Goal: Information Seeking & Learning: Learn about a topic

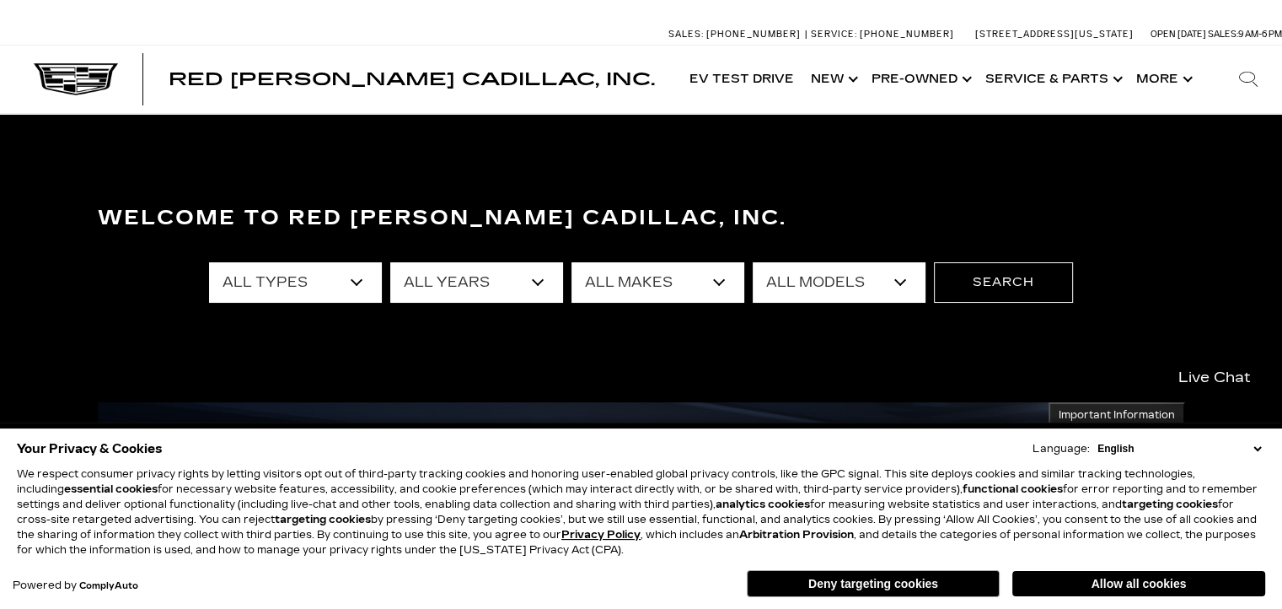
click at [1259, 449] on select "English Spanish / Español English / [GEOGRAPHIC_DATA] Korean / 한국어 Vietnamese /…" at bounding box center [1179, 448] width 172 height 15
click at [1089, 201] on h3 "Welcome to Red [PERSON_NAME] Cadillac, Inc." at bounding box center [641, 218] width 1087 height 34
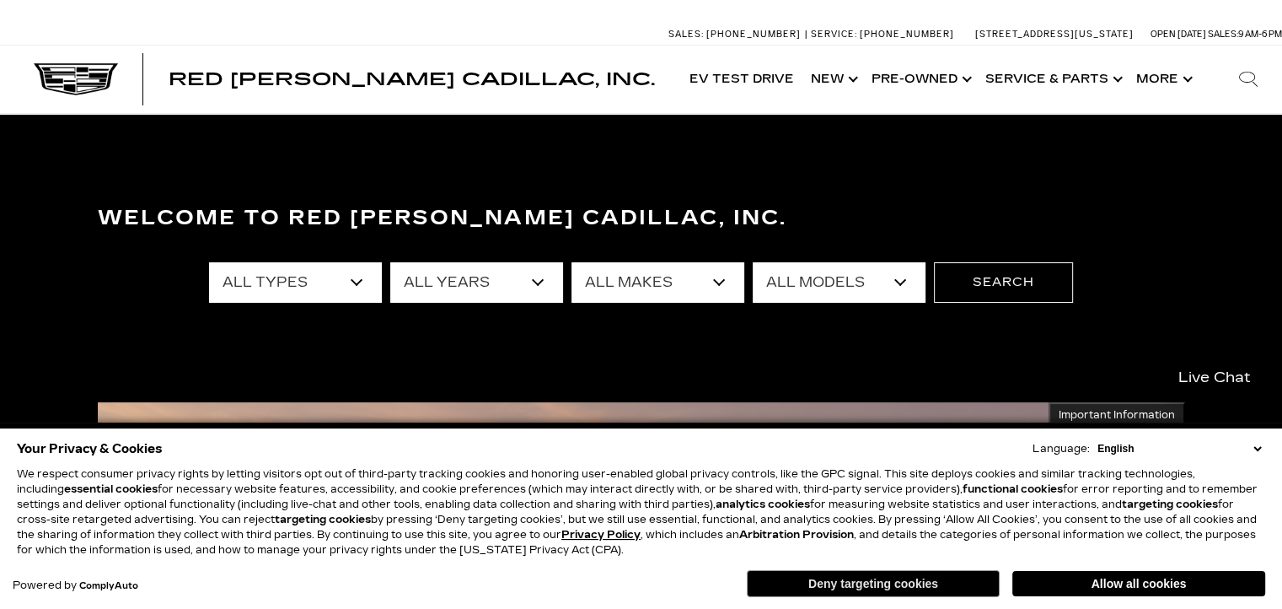
click at [931, 588] on button "Deny targeting cookies" at bounding box center [873, 583] width 253 height 27
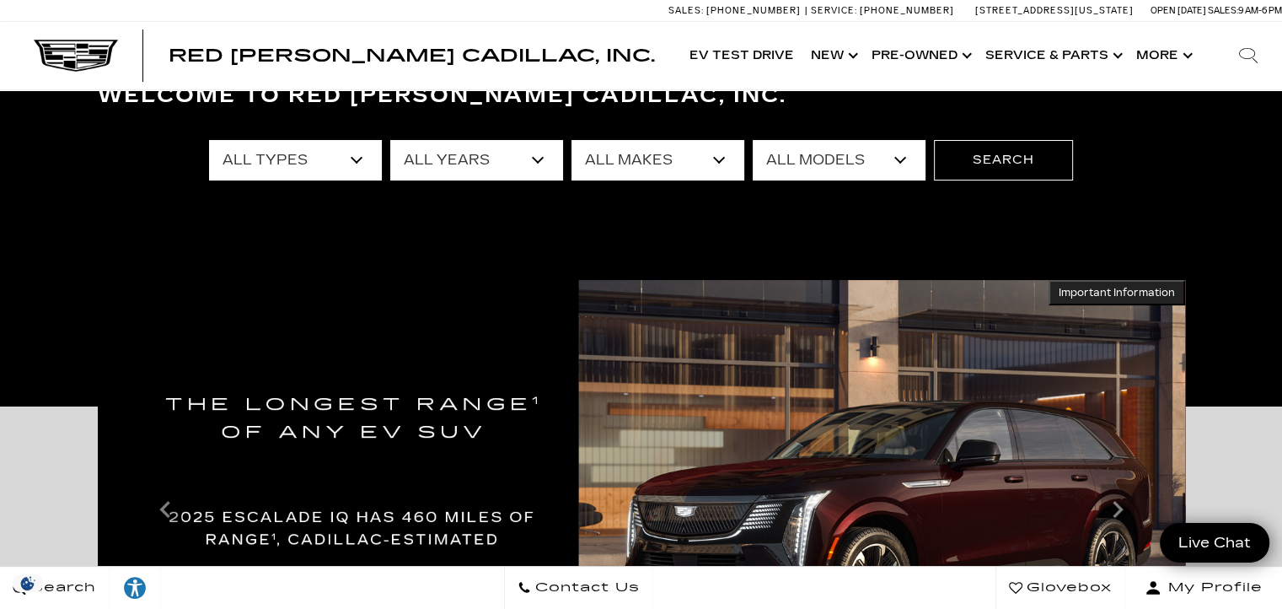
scroll to position [337, 0]
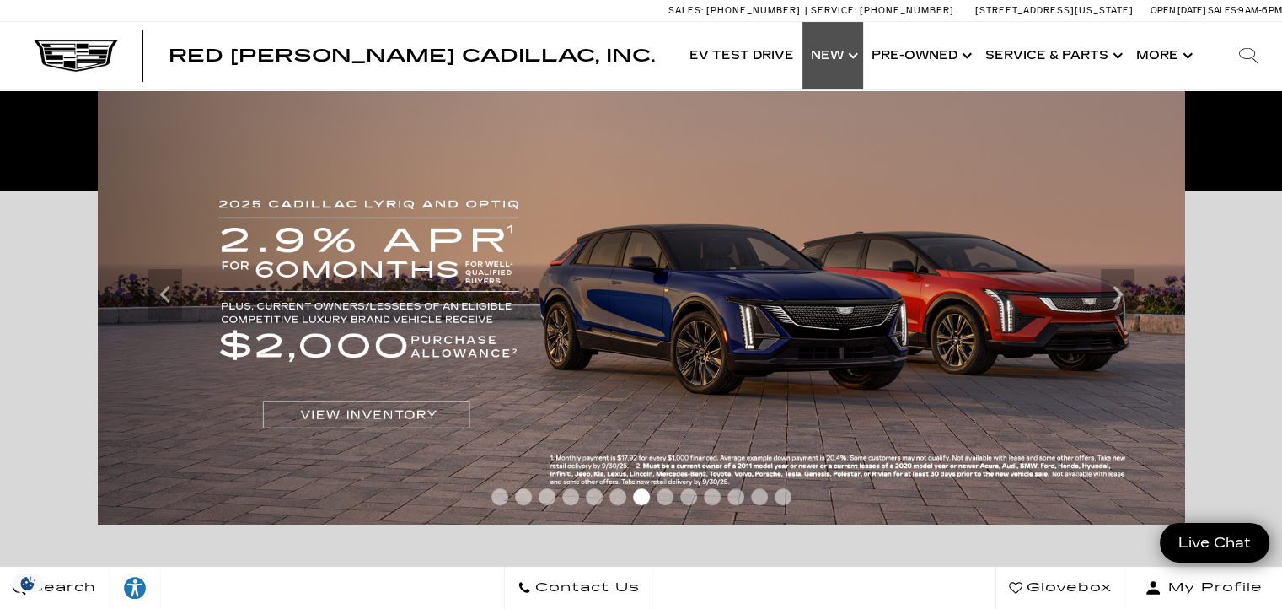
click at [835, 68] on link "Show New" at bounding box center [832, 55] width 61 height 67
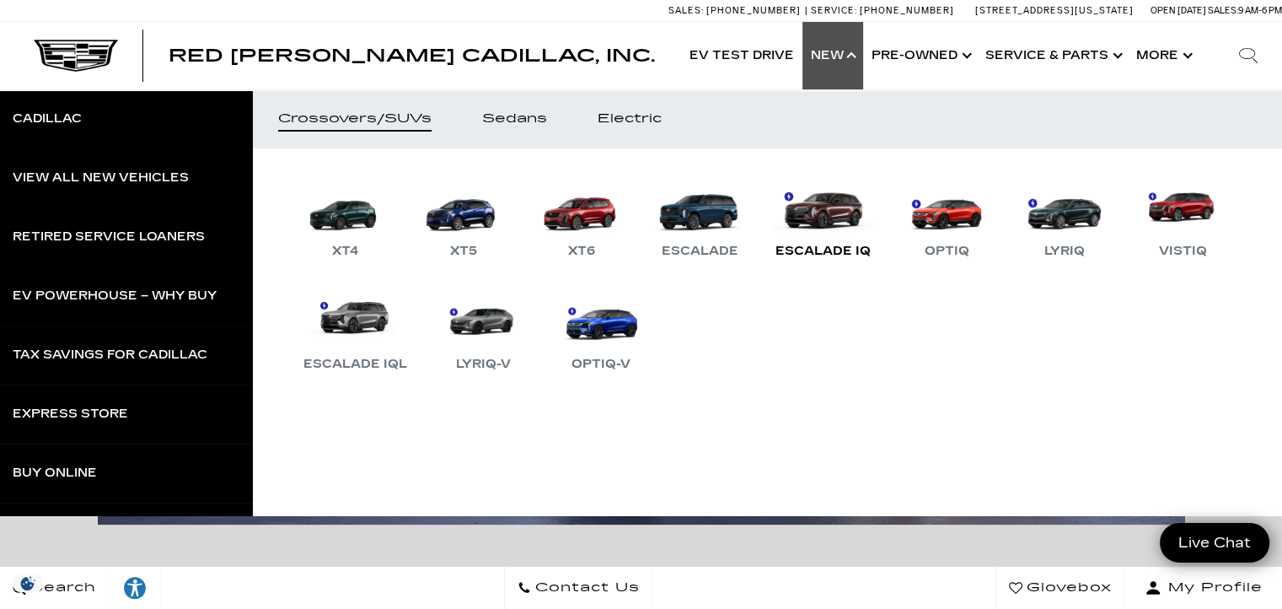
click at [824, 230] on link "Escalade IQ" at bounding box center [823, 218] width 112 height 88
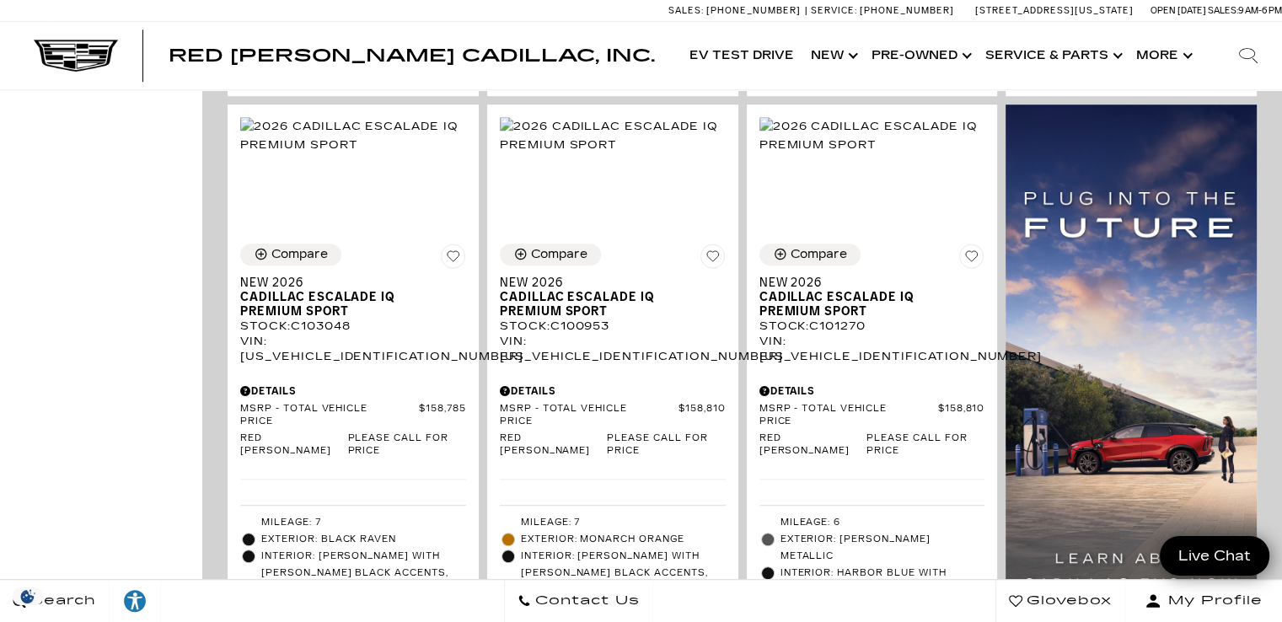
scroll to position [1012, 0]
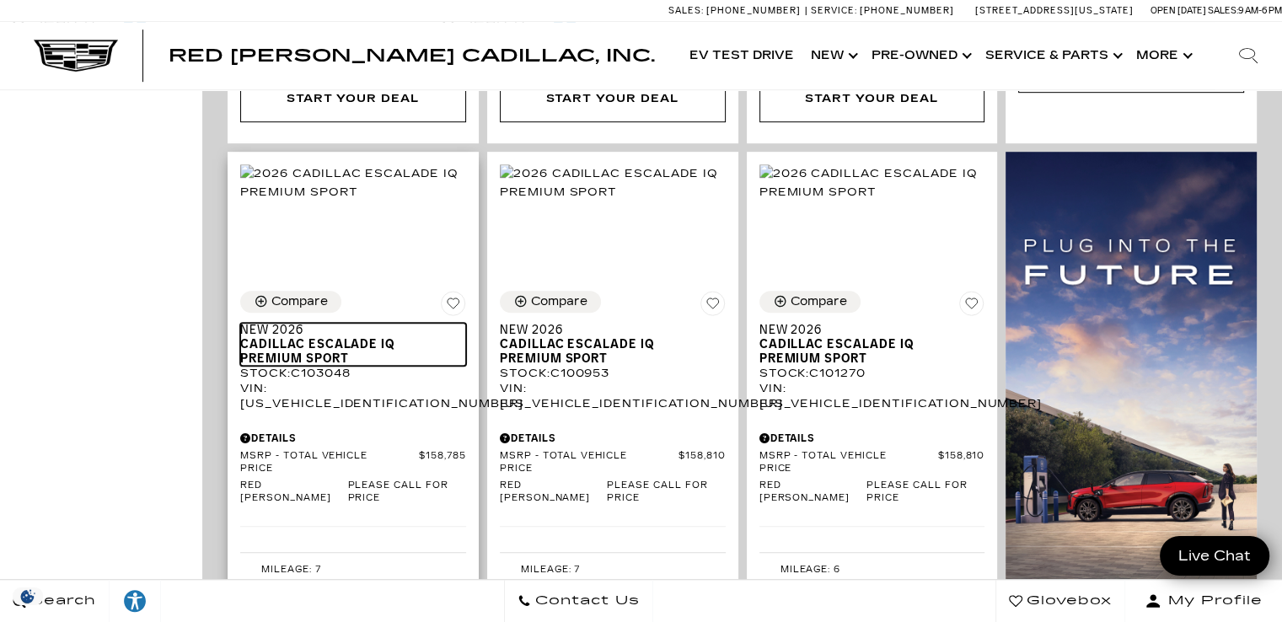
click at [325, 337] on span "Cadillac ESCALADE IQ Premium Sport" at bounding box center [346, 351] width 213 height 29
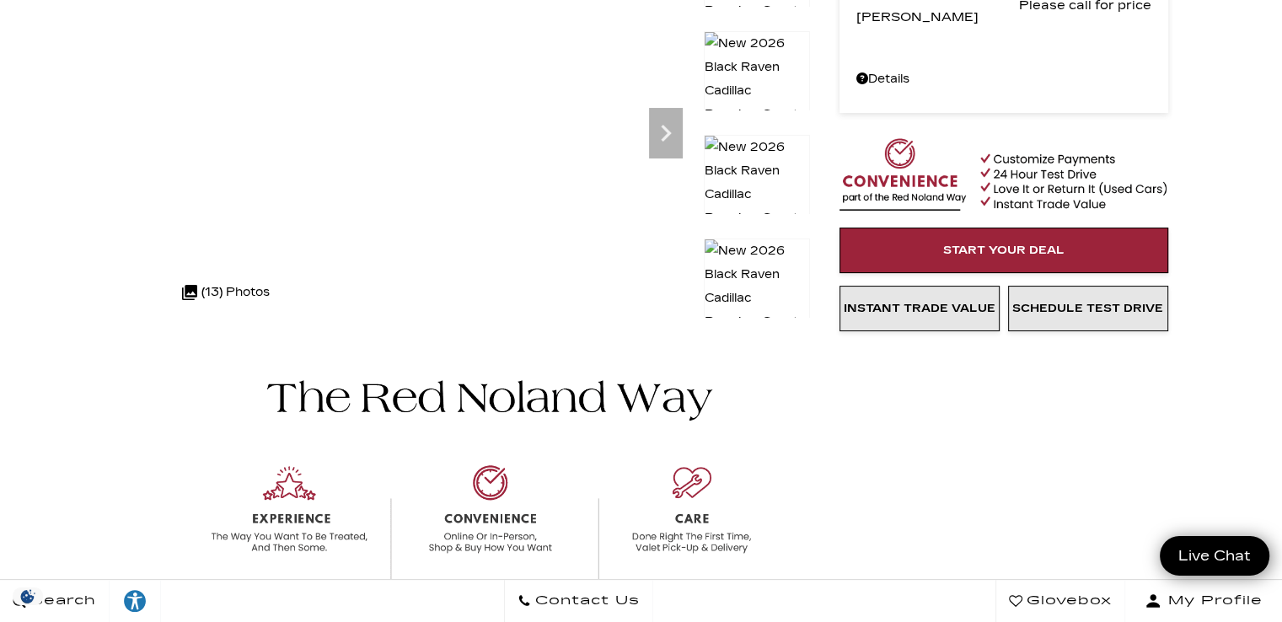
scroll to position [84, 0]
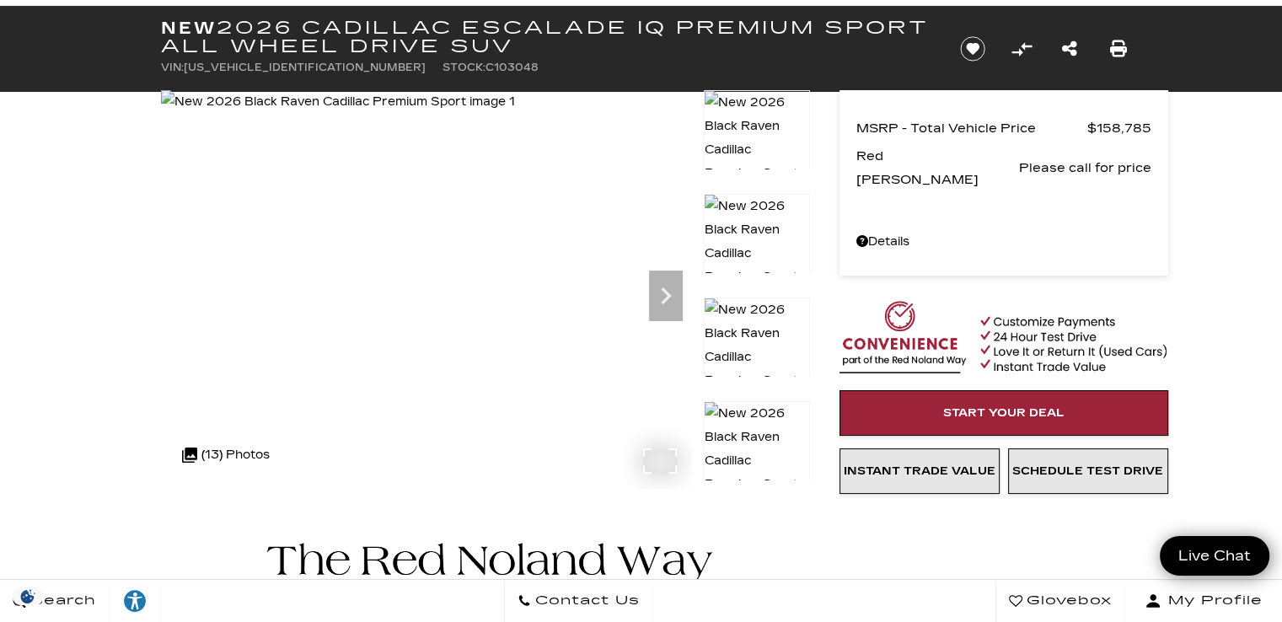
click at [663, 463] on div at bounding box center [426, 289] width 530 height 398
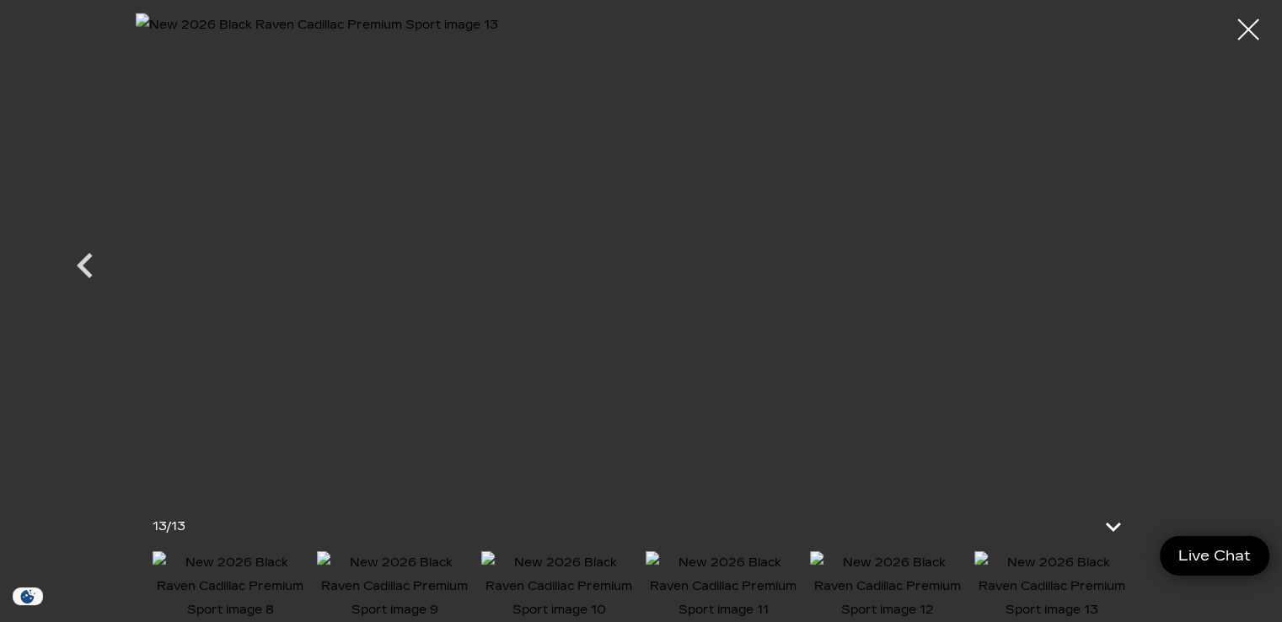
click at [1256, 38] on div at bounding box center [1248, 29] width 42 height 42
